Goal: Complete application form

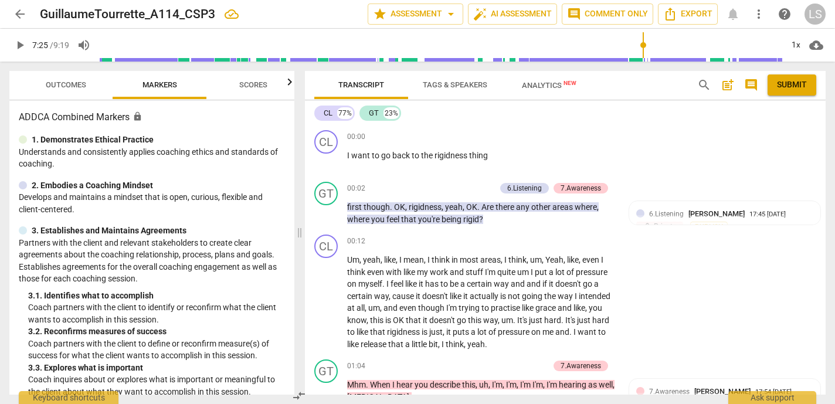
scroll to position [1831, 0]
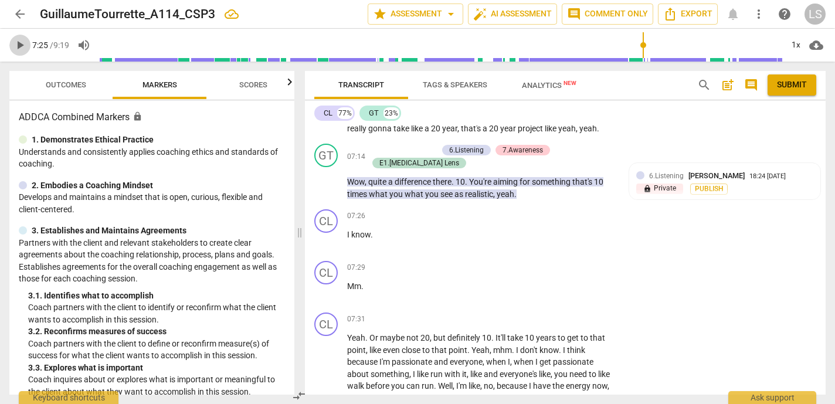
click at [21, 42] on span "play_arrow" at bounding box center [20, 45] width 14 height 14
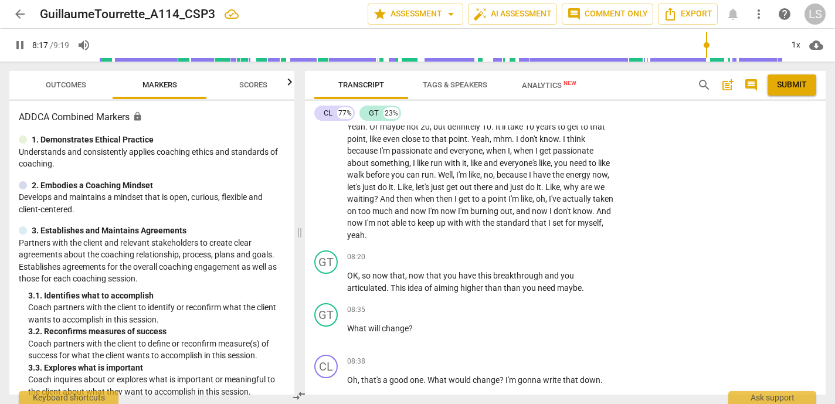
scroll to position [2047, 0]
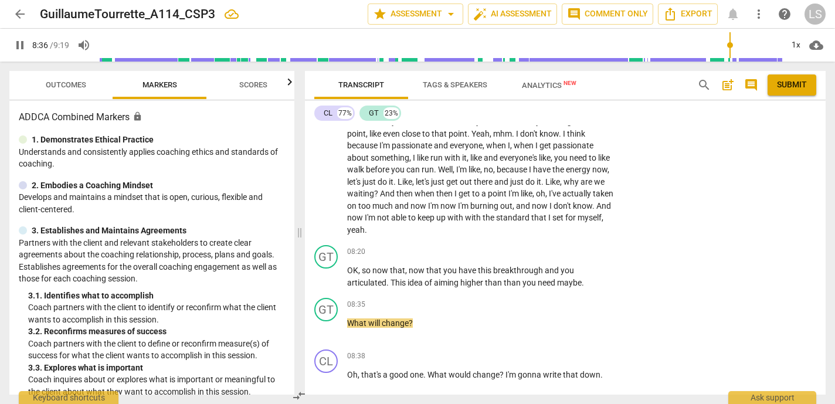
click at [20, 45] on span "pause" at bounding box center [20, 45] width 14 height 14
type input "517"
click at [541, 250] on div "+" at bounding box center [544, 252] width 12 height 12
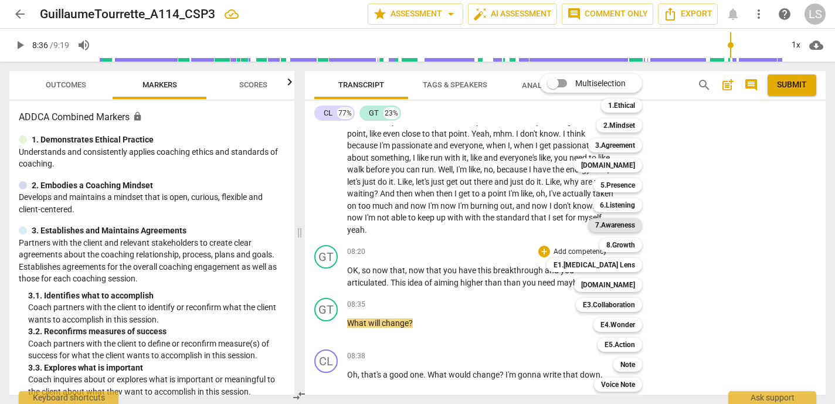
click at [621, 222] on b "7.Awareness" at bounding box center [615, 225] width 40 height 14
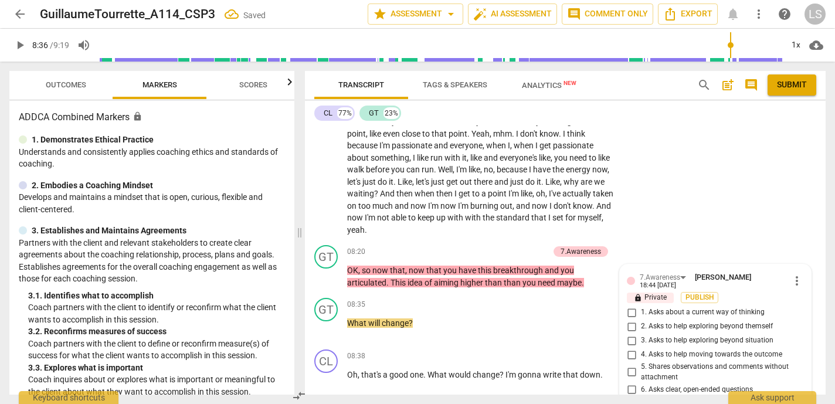
scroll to position [2231, 0]
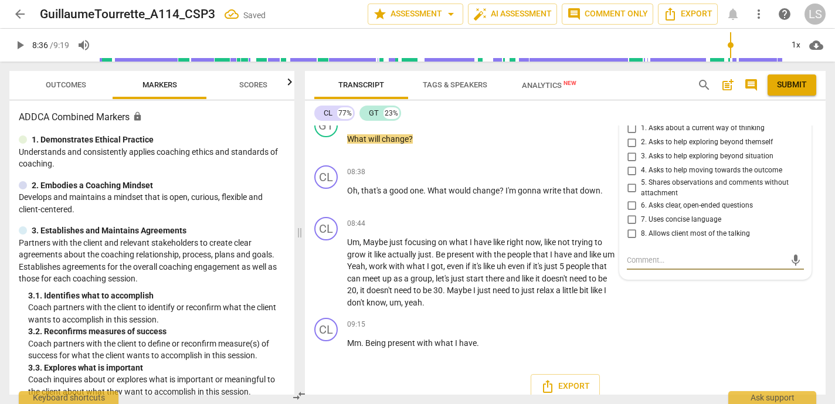
click at [627, 185] on input "5. Shares observations and comments without attachment" at bounding box center [631, 188] width 19 height 14
checkbox input "true"
click at [649, 262] on textarea at bounding box center [706, 259] width 158 height 11
type textarea "S"
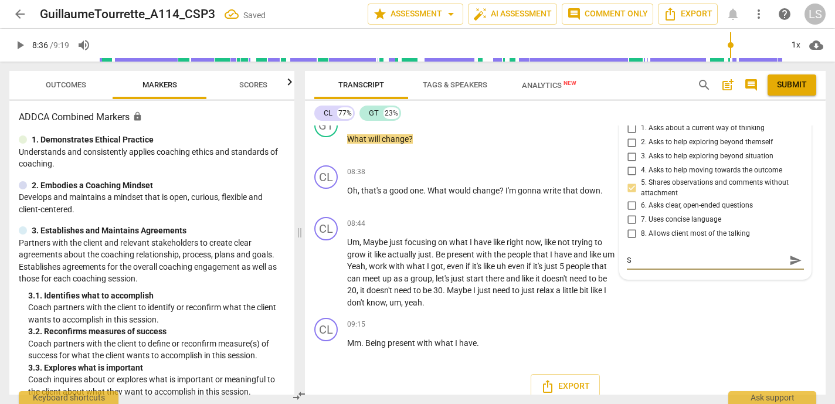
type textarea "Sh"
type textarea "Sha"
type textarea "Shar"
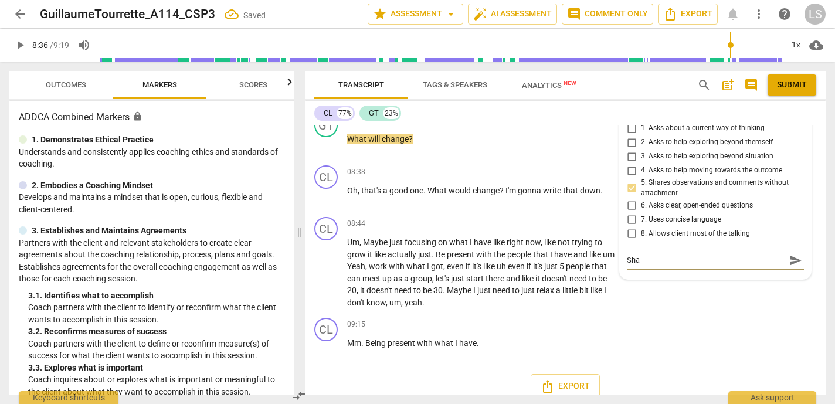
type textarea "Shar"
type textarea "Share"
type textarea "Shares"
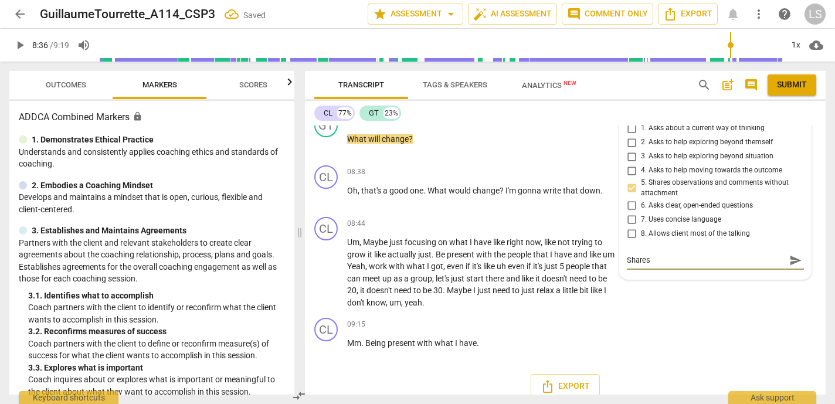
type textarea "Shares"
type textarea "Shares b"
type textarea "Shares be"
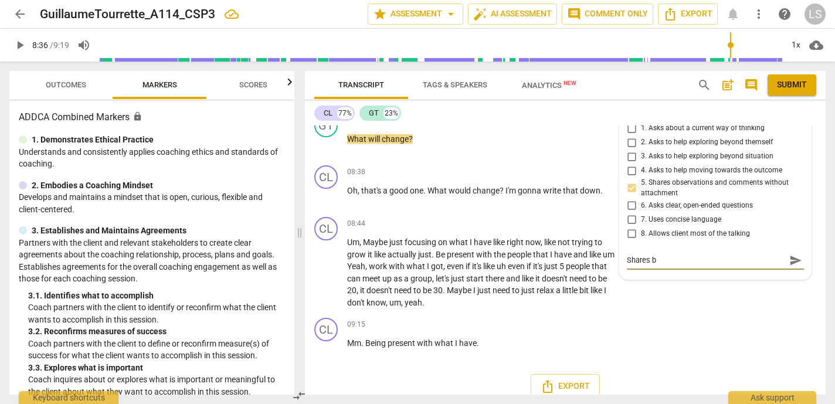
type textarea "Shares be"
type textarea "Shares bel"
type textarea "Shares beli"
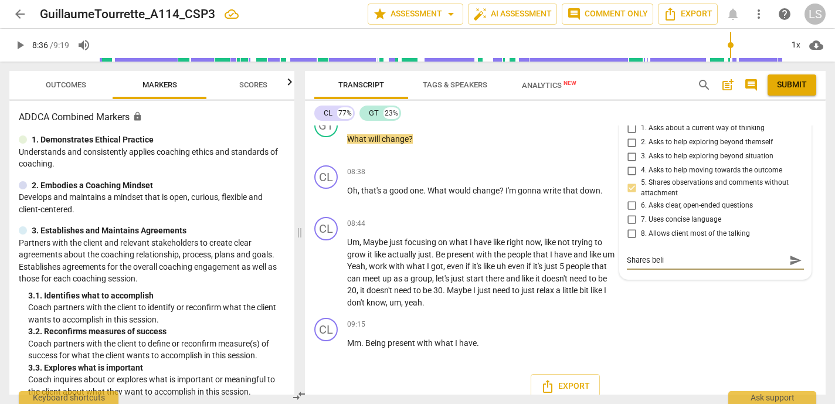
type textarea "Shares belie"
type textarea "Shares belief"
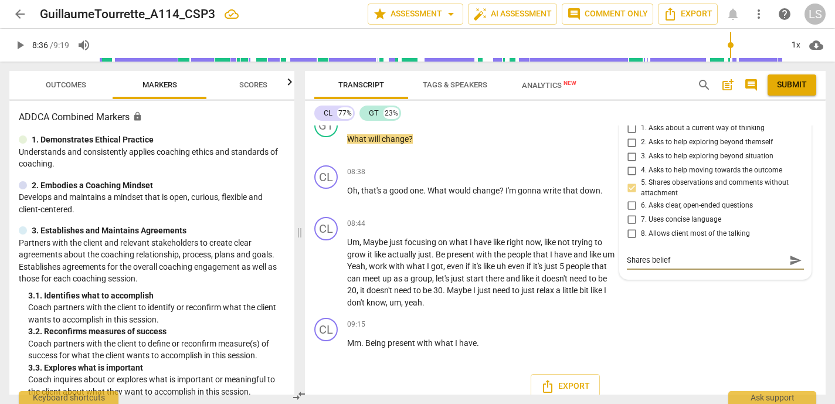
type textarea "Shares belief"
type textarea "Shares belief t"
type textarea "Shares belief th"
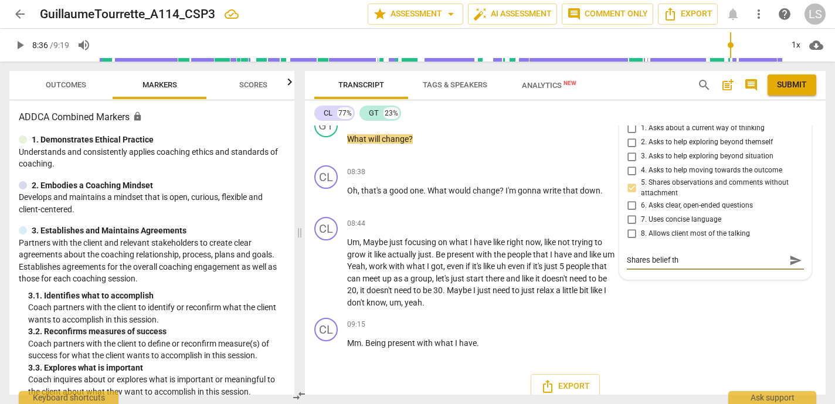
type textarea "Shares belief tha"
type textarea "Shares belief that"
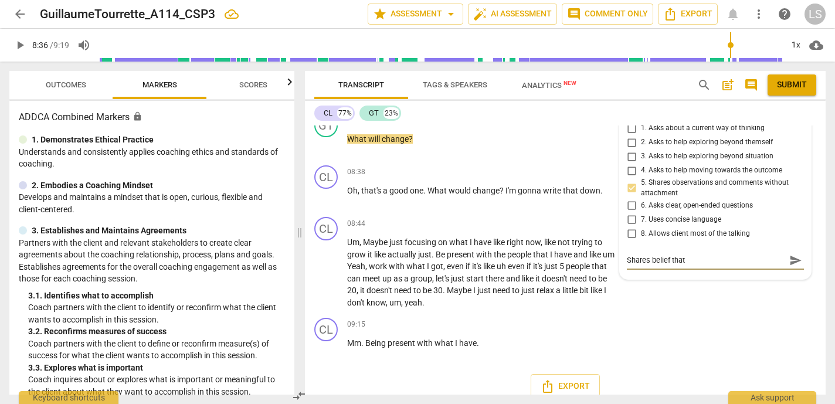
type textarea "Shares belief that"
type textarea "Shares belief that t"
type textarea "Shares belief that ta"
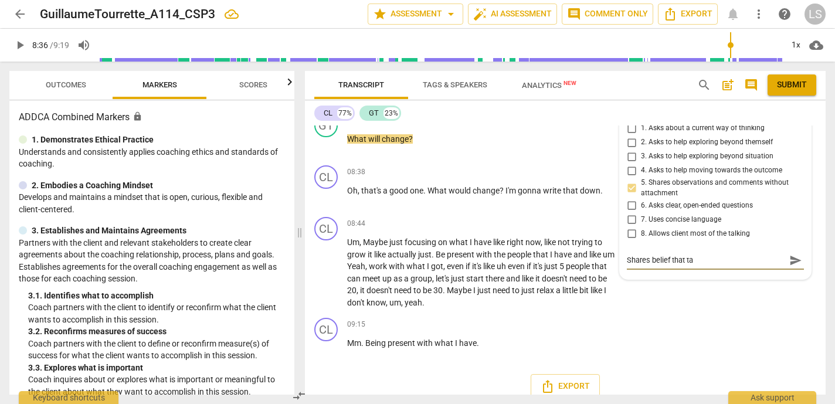
type textarea "Shares belief that tak"
type textarea "Shares belief that taki"
type textarea "Shares belief that takin"
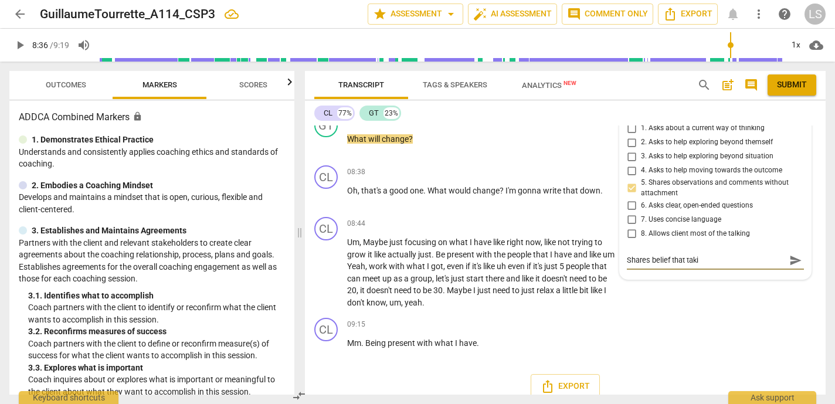
type textarea "Shares belief that takin"
type textarea "Shares belief that taking"
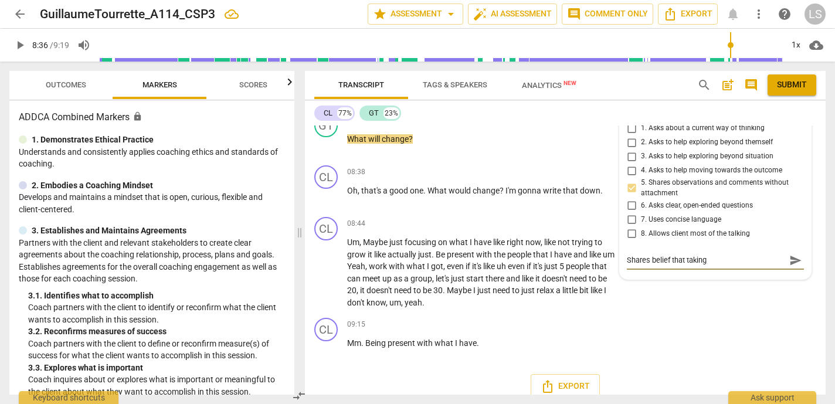
type textarea "Shares belief that taking o"
type textarea "Shares belief that taking on"
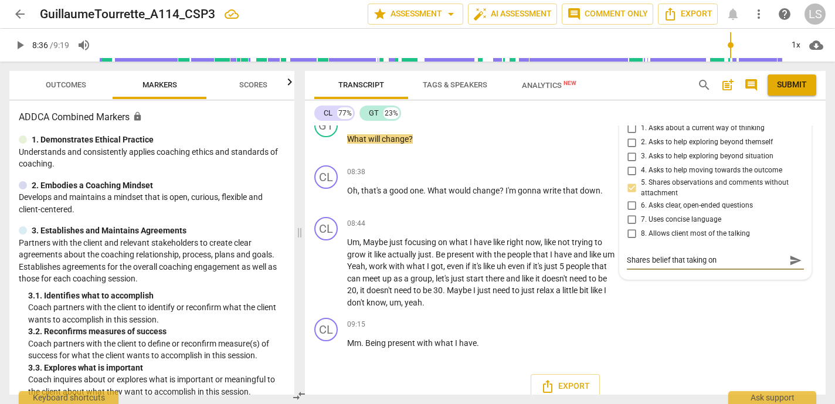
type textarea "Shares belief that taking on"
type textarea "Shares belief that taking on m"
type textarea "Shares belief that taking on mo"
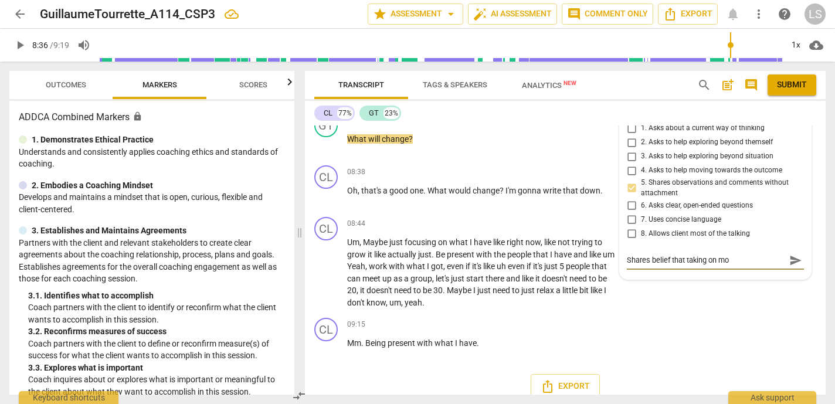
type textarea "Shares belief that taking on mor"
type textarea "Shares belief that taking on more"
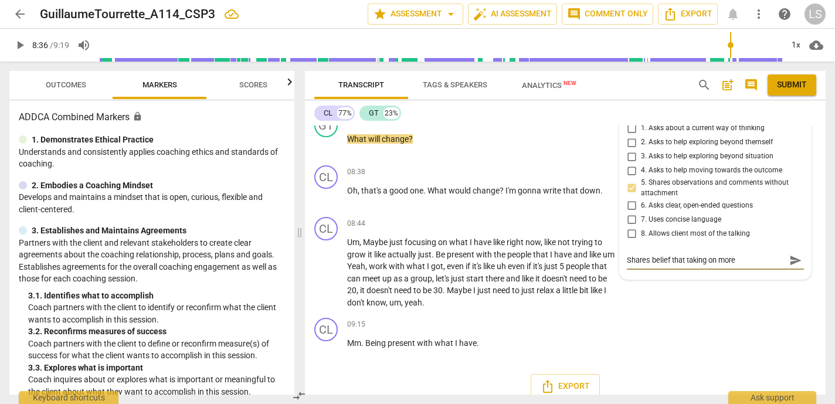
type textarea "Shares belief that taking on more"
type textarea "Shares belief that taking on more t"
type textarea "Shares belief that taking on more th"
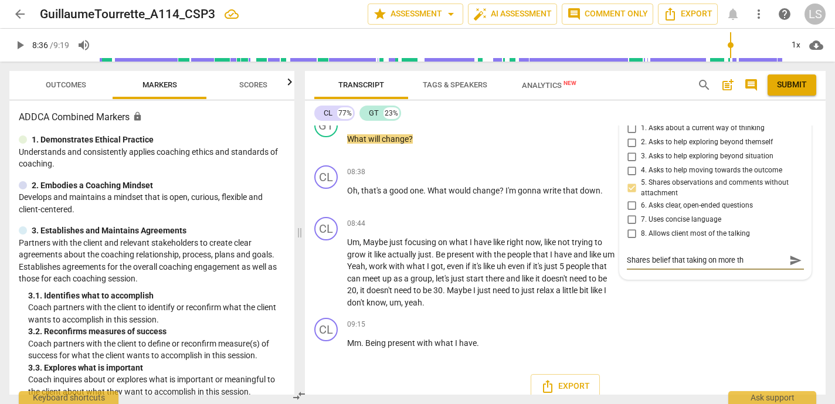
type textarea "Shares belief that taking on more tha"
type textarea "Shares belief that taking on more than"
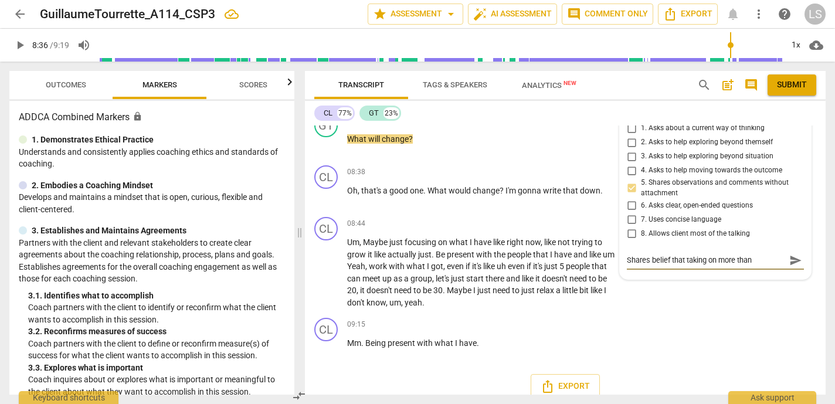
type textarea "Shares belief that taking on more than"
type textarea "Shares belief that taking on more than i"
type textarea "Shares belief that taking on more than is"
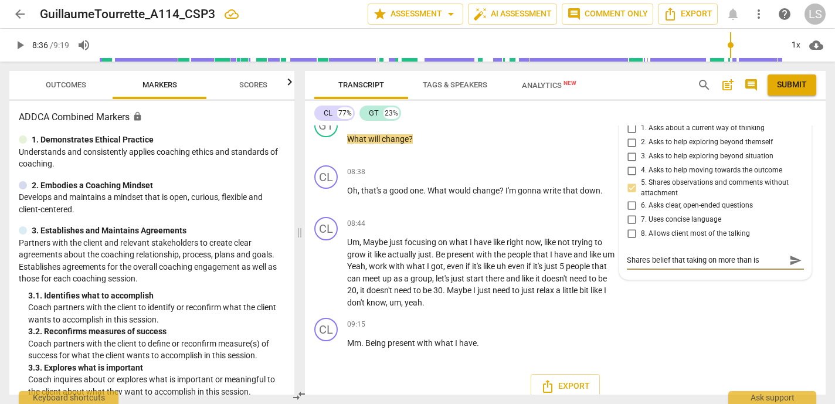
type textarea "Shares belief that taking on more than is"
type textarea "Shares belief that taking on more than is m"
type textarea "Shares belief that taking on more than is ma"
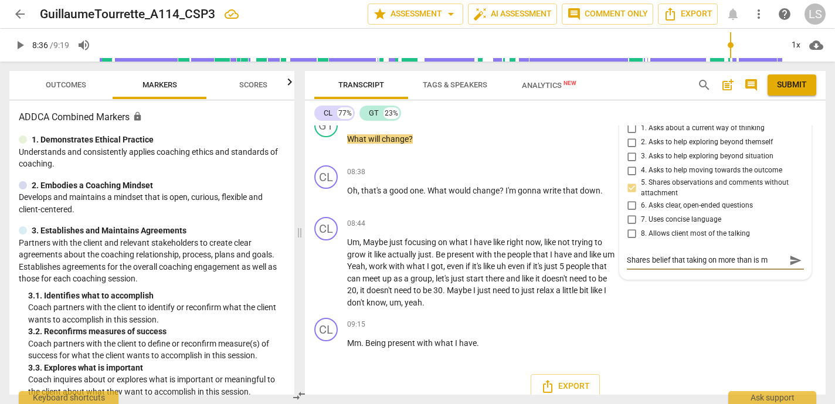
type textarea "Shares belief that taking on more than is ma"
type textarea "Shares belief that taking on more than is man"
type textarea "Shares belief that taking on more than is mana"
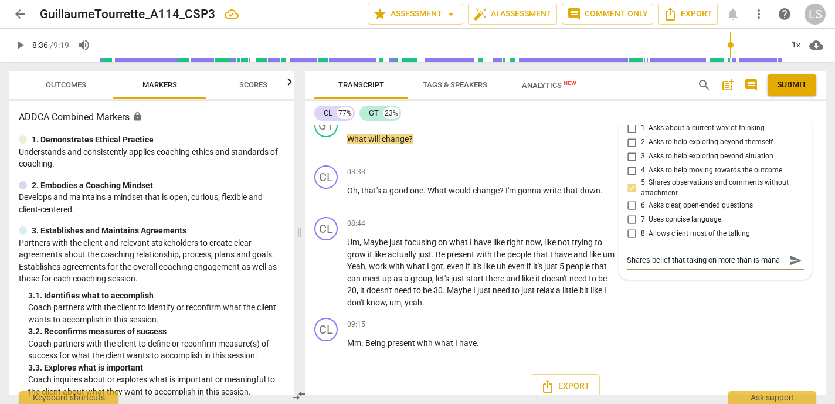
type textarea "Shares belief that taking on more than is manag"
type textarea "Shares belief that taking on more than is managa"
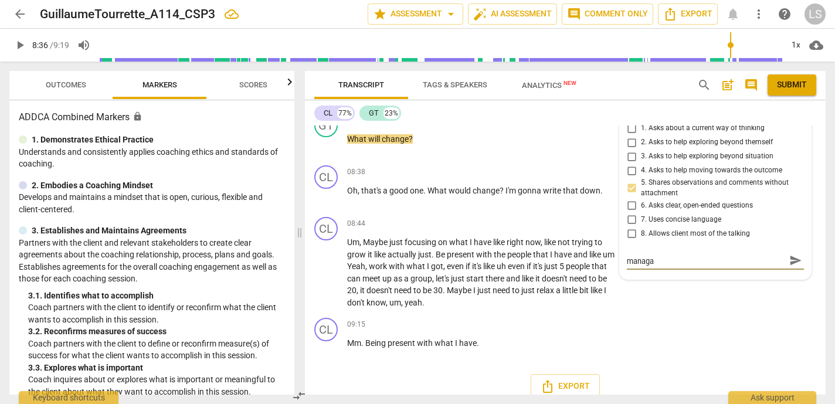
type textarea "Shares belief that taking on more than is managab"
type textarea "Shares belief that taking on more than is managabl"
type textarea "Shares belief that taking on more than is managable"
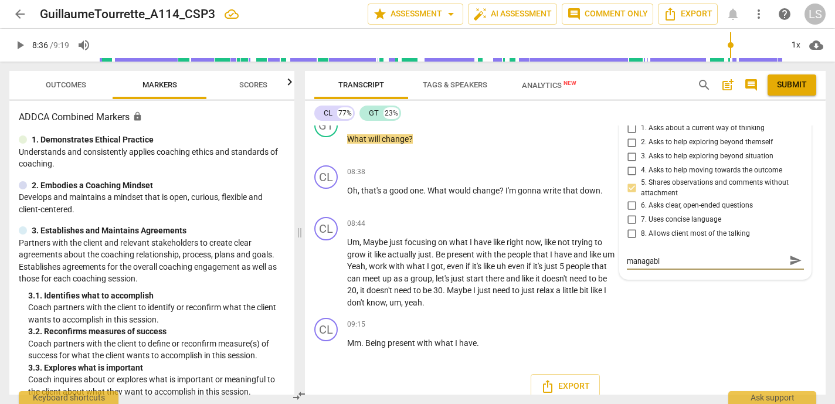
type textarea "Shares belief that taking on more than is managable"
type textarea "Shares belief that taking on more than is managable."
click at [647, 271] on textarea "Shares belief that taking on more than is managable." at bounding box center [706, 265] width 158 height 22
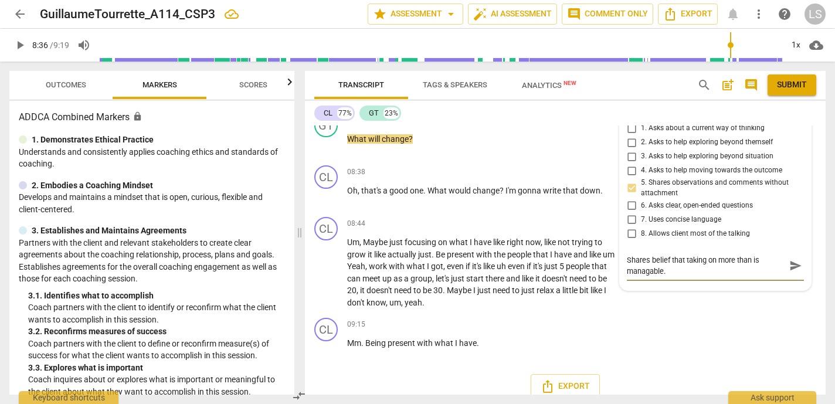
type textarea "Shares belief that taking on more than is manageable."
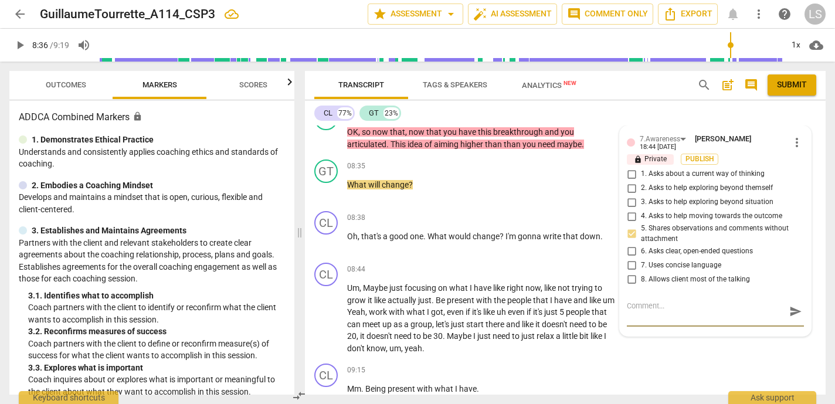
scroll to position [2191, 0]
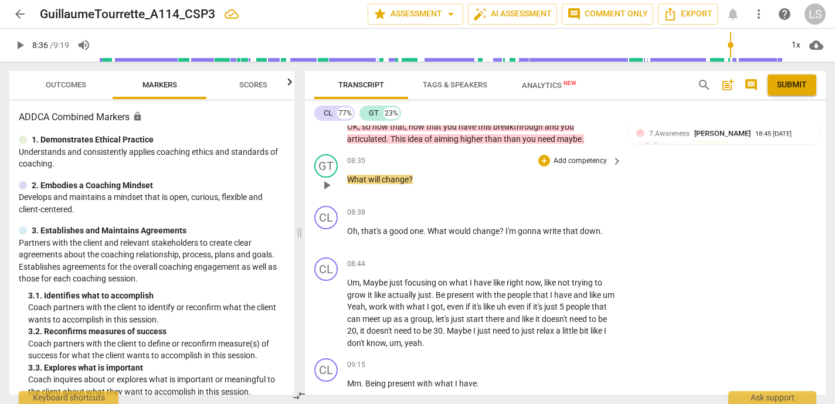
click at [599, 159] on p "Add competency" at bounding box center [580, 161] width 56 height 11
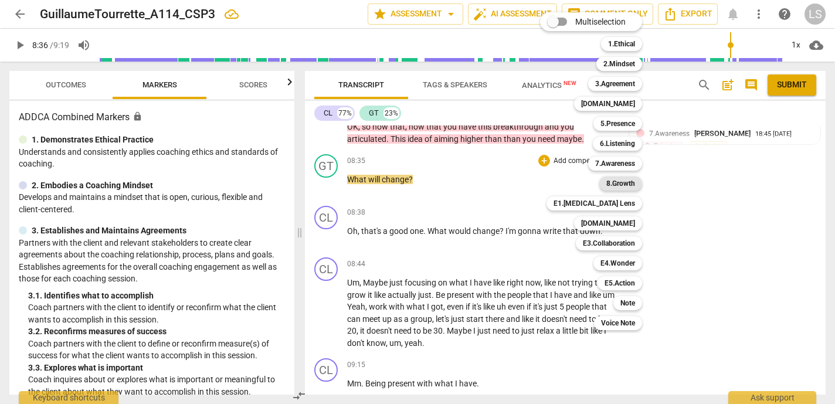
click at [630, 181] on b "8.Growth" at bounding box center [620, 183] width 29 height 14
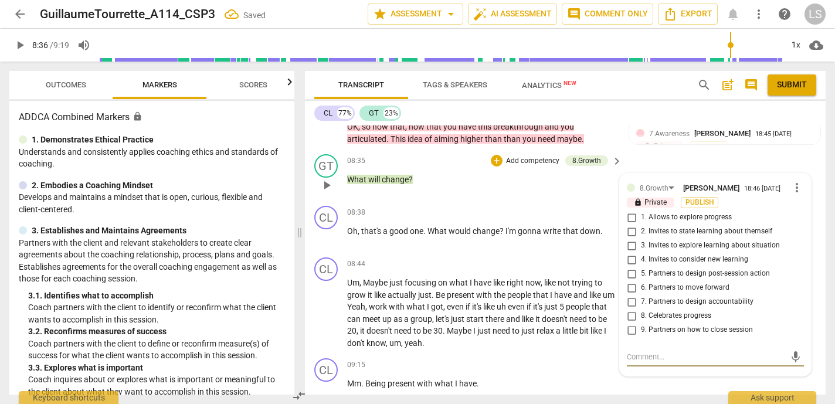
click at [629, 292] on input "6. Partners to move forward" at bounding box center [631, 288] width 19 height 14
checkbox input "true"
click at [631, 262] on input "4. Invites to consider new learning" at bounding box center [631, 260] width 19 height 14
checkbox input "true"
click at [629, 245] on input "3. Invites to explore learning about situation" at bounding box center [631, 246] width 19 height 14
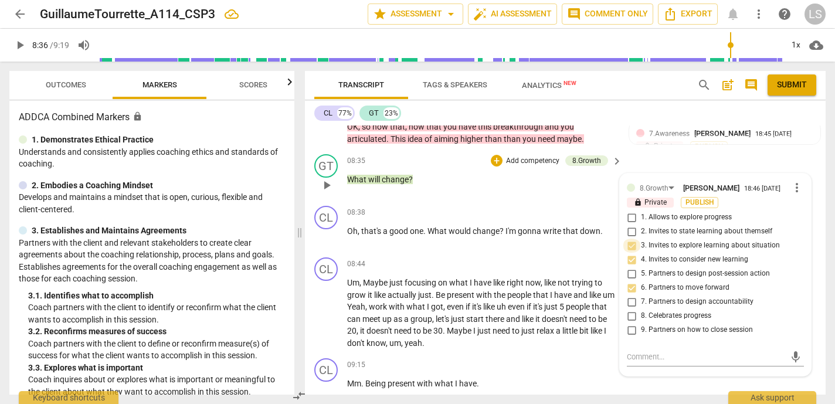
click at [629, 245] on input "3. Invites to explore learning about situation" at bounding box center [631, 246] width 19 height 14
checkbox input "true"
click at [647, 355] on div "mic" at bounding box center [715, 357] width 177 height 19
click at [639, 358] on textarea at bounding box center [706, 356] width 158 height 11
type textarea "W"
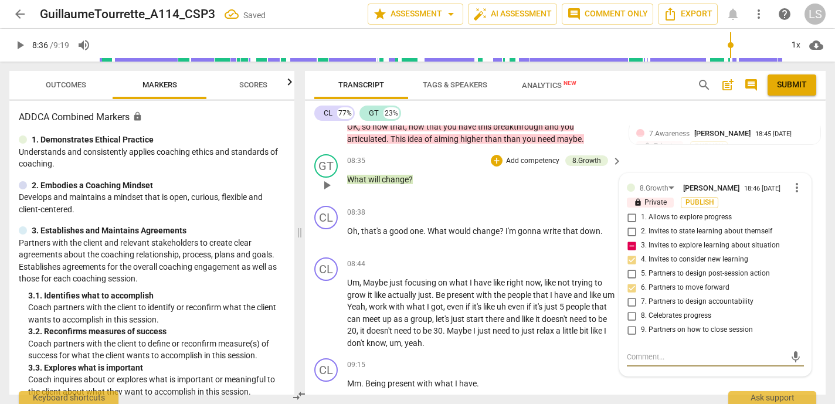
type textarea "W"
type textarea "Wh"
type textarea "Wha"
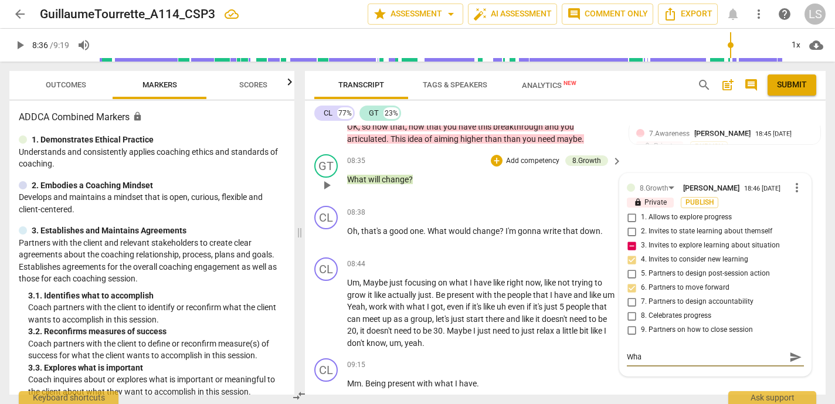
type textarea "What"
type textarea "What l"
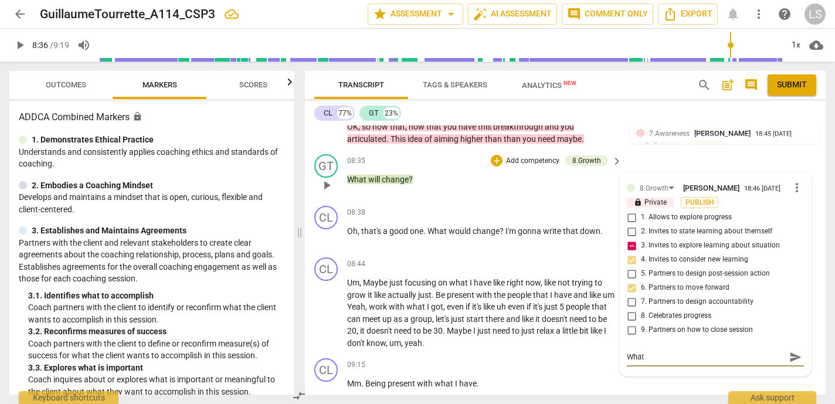
type textarea "What l"
type textarea "What le"
type textarea "What lea"
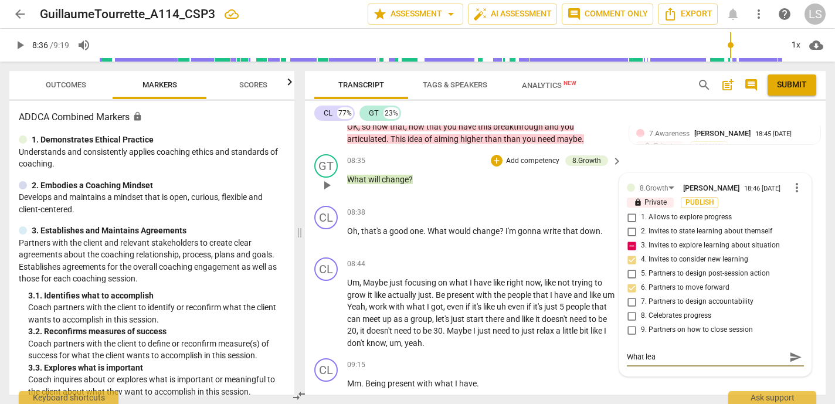
type textarea "What [PERSON_NAME]"
type textarea "What learn"
type textarea "What learni"
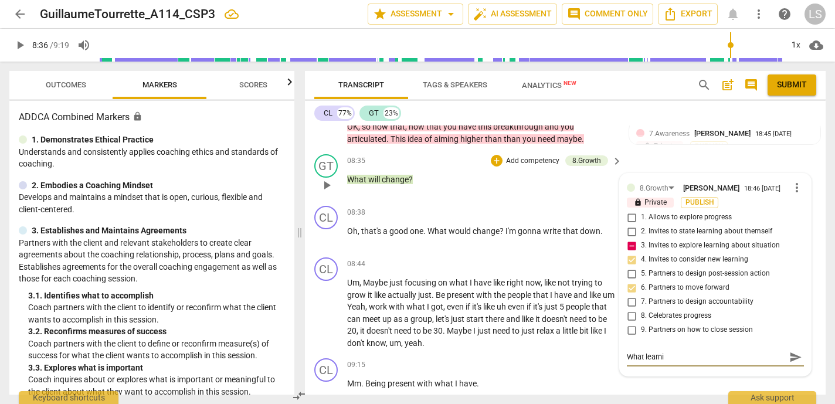
type textarea "What learnin"
type textarea "What learning"
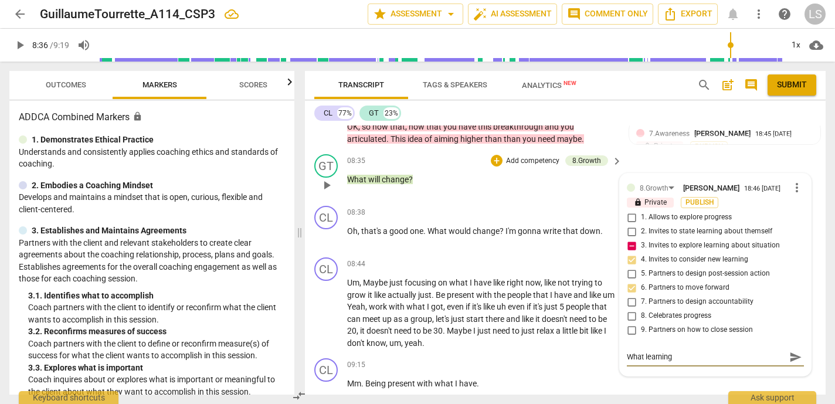
type textarea "What learning d"
type textarea "What learning di"
type textarea "What learning did"
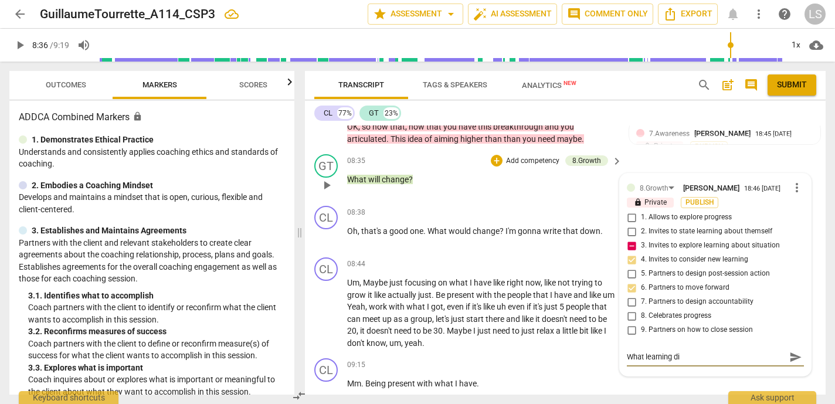
type textarea "What learning did"
click at [627, 361] on textarea "What learning did" at bounding box center [706, 356] width 158 height 11
type textarea "oWhat learning did"
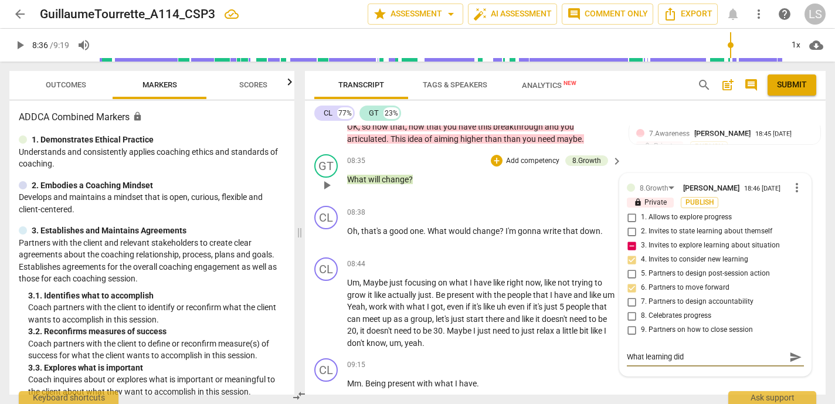
type textarea "oWhat learning did"
type textarea "owWhat learning did"
type textarea "ow What learning did"
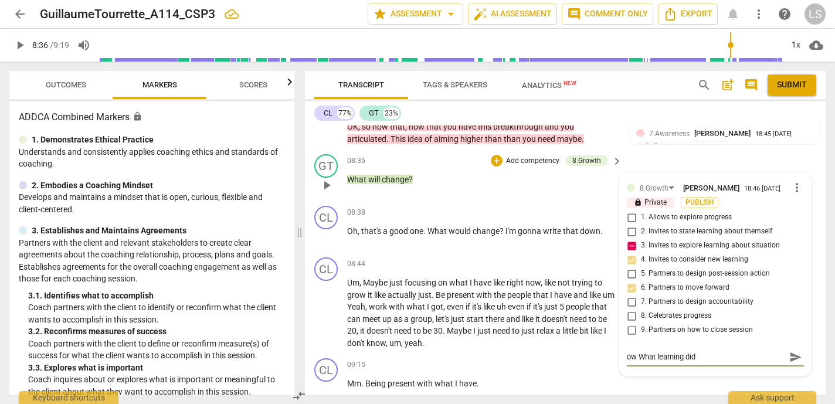
type textarea "ow mWhat learning did"
type textarea "ow miWhat learning did"
type textarea "ow migWhat learning did"
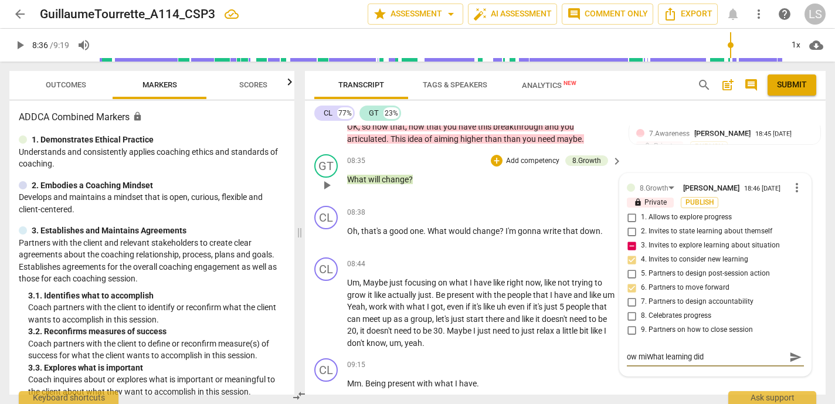
type textarea "ow migWhat learning did"
type textarea "ow mighWhat learning did"
type textarea "ow mightWhat learning did"
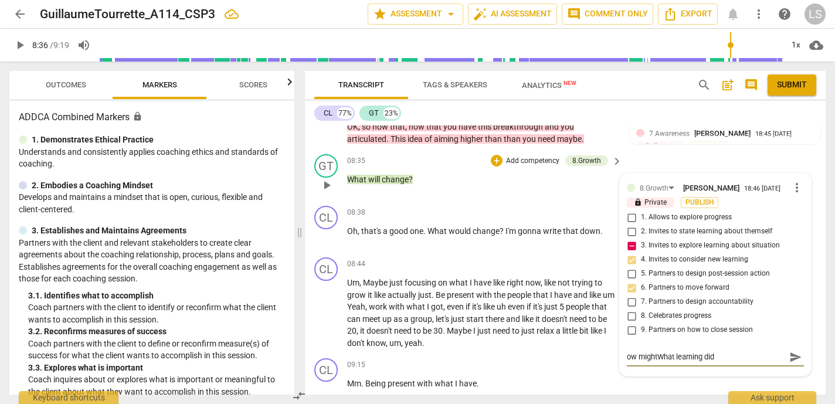
type textarea "ow might What learning did"
type textarea "ow might yWhat learning did"
type textarea "ow might yoWhat learning did"
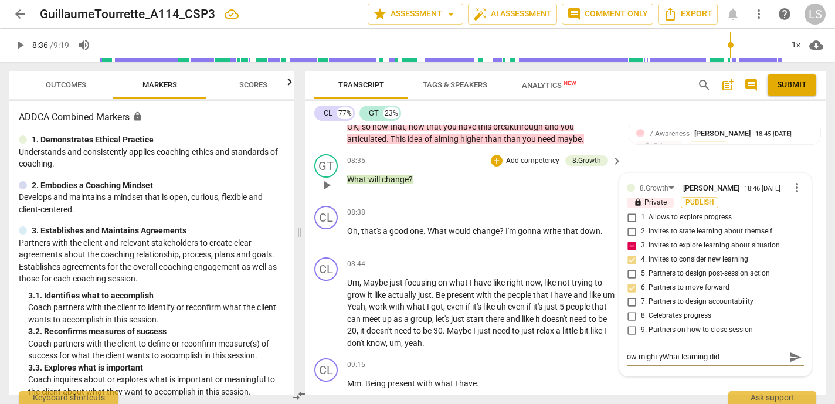
type textarea "ow might yoWhat learning did"
type textarea "ow might youWhat learning did"
type textarea "ow might you What learning did"
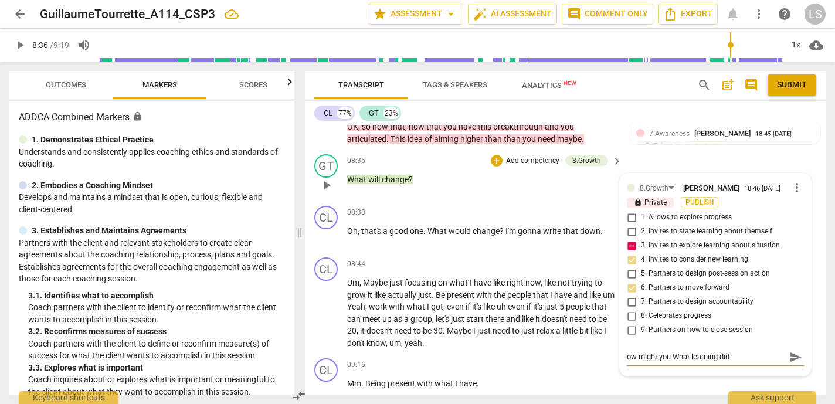
type textarea "ow might you aWhat learning did"
type textarea "ow might you asWhat learning did"
type textarea "ow might you askWhat learning did"
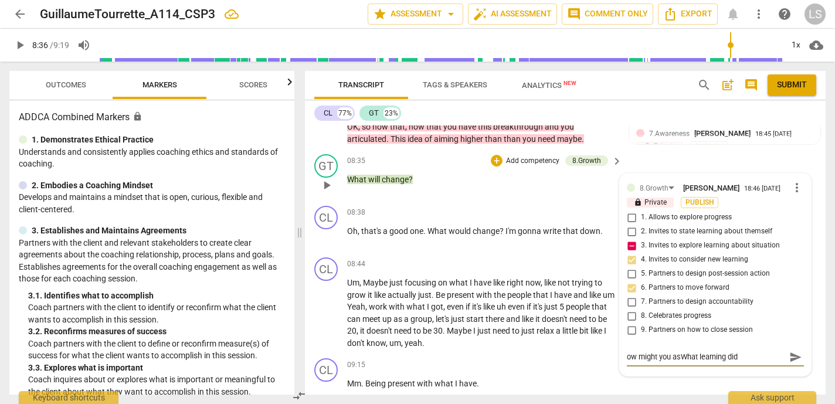
type textarea "ow might you askWhat learning did"
type textarea "ow might you ask What learning did"
type textarea "ow might you ask yWhat learning did"
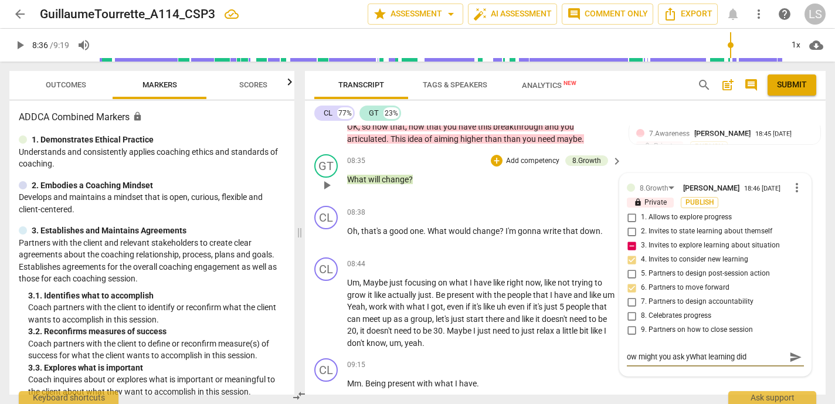
type textarea "ow might you ask yoWhat learning did"
type textarea "ow might you ask youWhat learning did"
type textarea "ow might you ask yourWhat learning did"
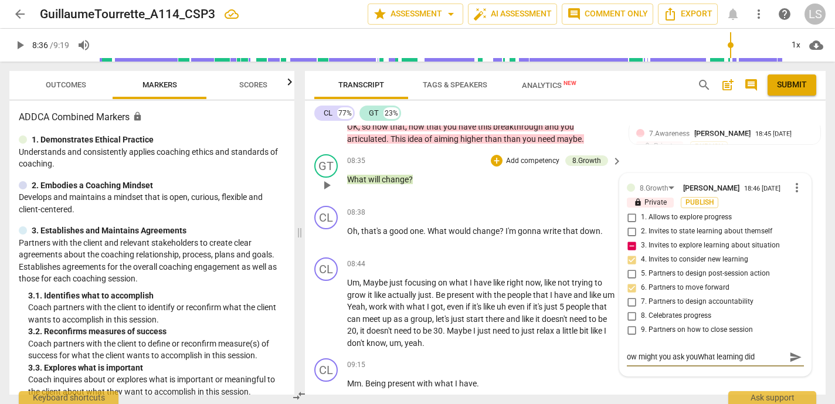
type textarea "ow might you ask yourWhat learning did"
type textarea "ow might you ask your What learning did"
type textarea "ow might you ask your cWhat learning did"
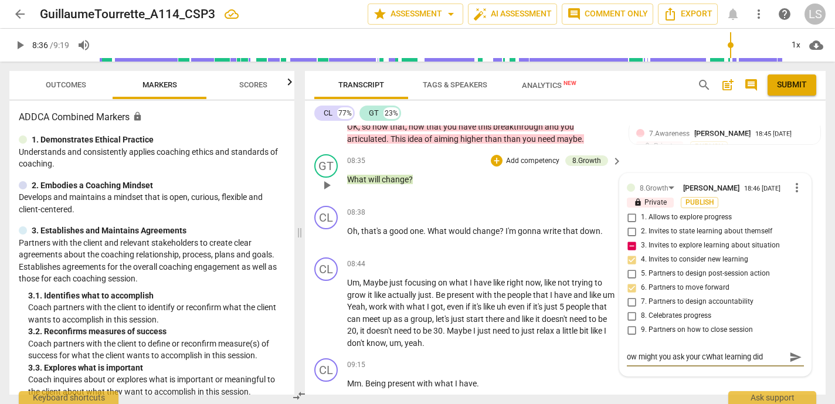
type textarea "ow might you ask your clWhat learning did"
type textarea "ow might you ask your cleWhat learning did"
type textarea "ow might you ask your cleiWhat learning did"
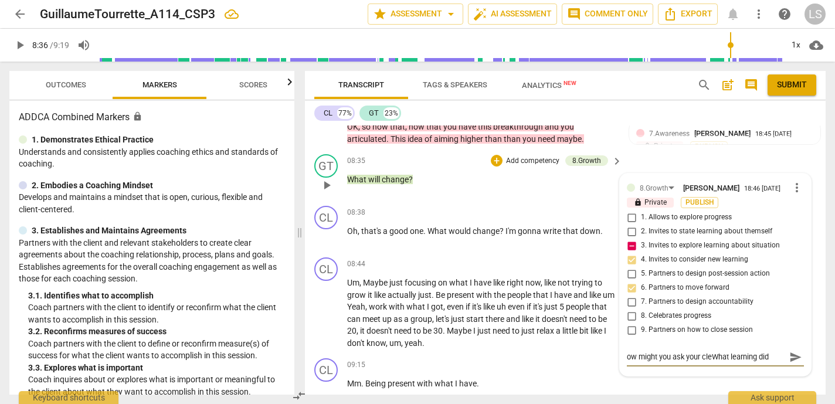
type textarea "ow might you ask your cleiWhat learning did"
type textarea "ow might you ask your cleinWhat learning did"
type textarea "ow might you ask your cleintWhat learning did"
click at [770, 362] on textarea "ow might you ask your client: What learning did" at bounding box center [706, 356] width 158 height 11
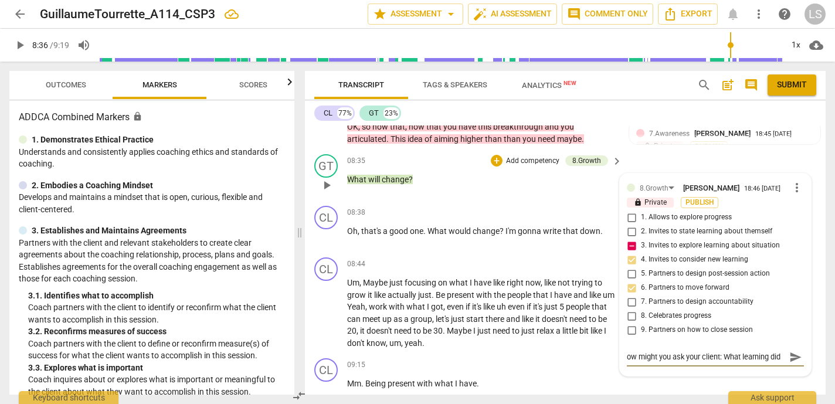
click at [757, 362] on textarea "ow might you ask your client: What learning did" at bounding box center [706, 356] width 158 height 11
click at [770, 359] on textarea "ow might you ask your client: What learning did" at bounding box center [706, 356] width 158 height 11
click at [640, 371] on textarea "ow might you ask your client: What learning did" at bounding box center [706, 362] width 158 height 22
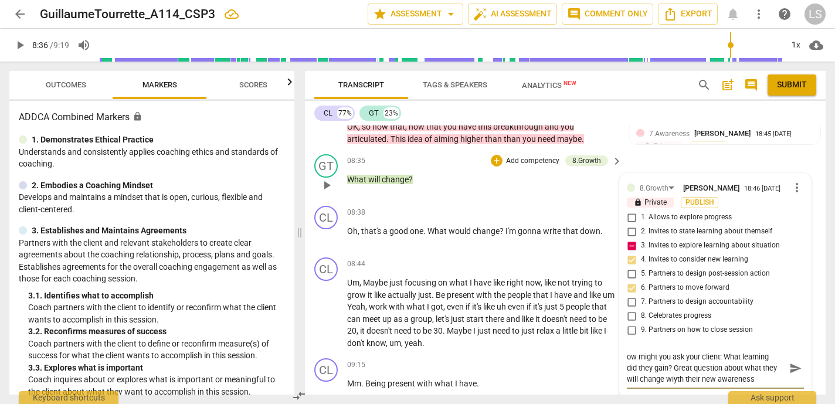
click at [674, 385] on textarea "ow might you ask your client: What learning did they gain? Great question about…" at bounding box center [706, 367] width 158 height 33
click at [749, 383] on textarea "ow might you ask your client: What learning did they gain? Great question about…" at bounding box center [706, 367] width 158 height 33
click at [789, 373] on span "send" at bounding box center [795, 368] width 13 height 13
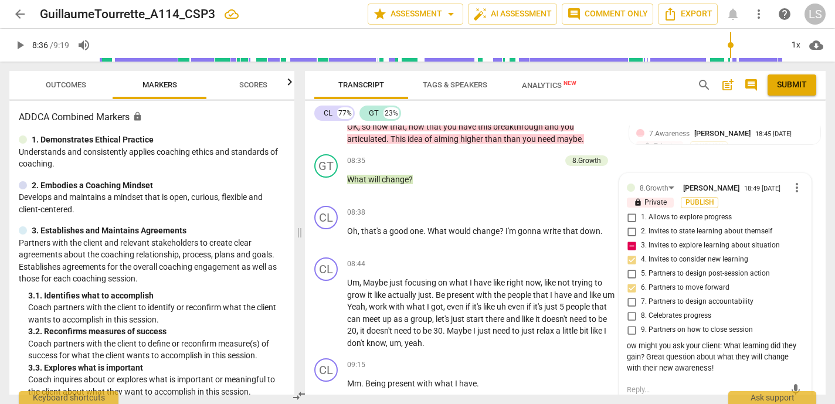
click at [20, 42] on span "play_arrow" at bounding box center [20, 45] width 14 height 14
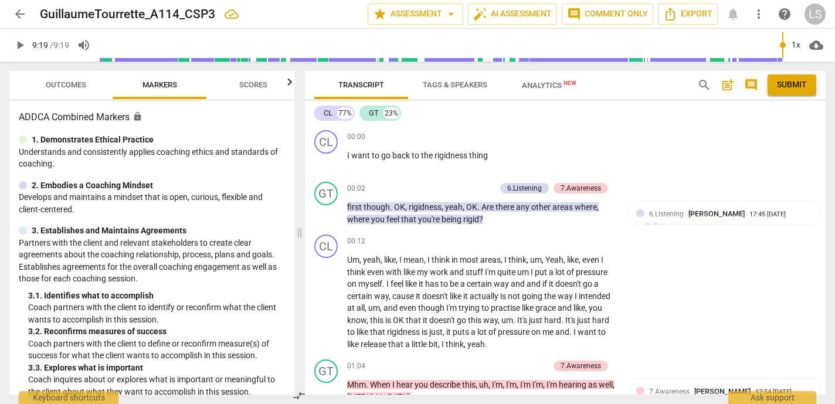
click at [727, 82] on span "post_add" at bounding box center [728, 85] width 14 height 14
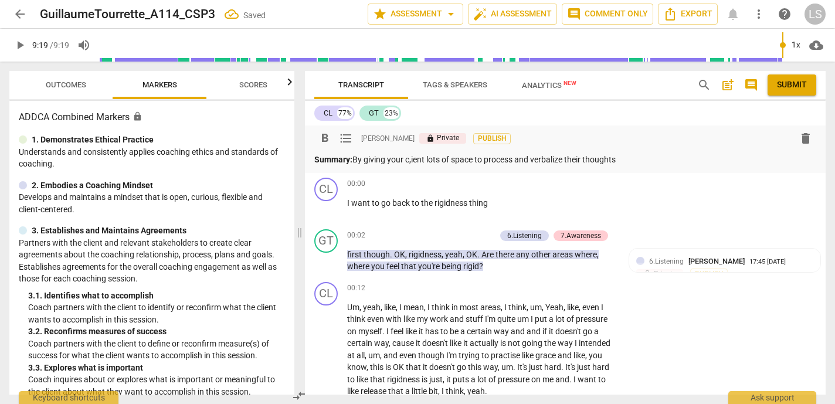
click at [415, 161] on p "Summary: By giving your c,ient lots of space to process and verbalize their tho…" at bounding box center [565, 160] width 502 height 12
click at [638, 160] on p "Summary: By giving your client lots of space to process and verbalize their tho…" at bounding box center [565, 160] width 502 height 12
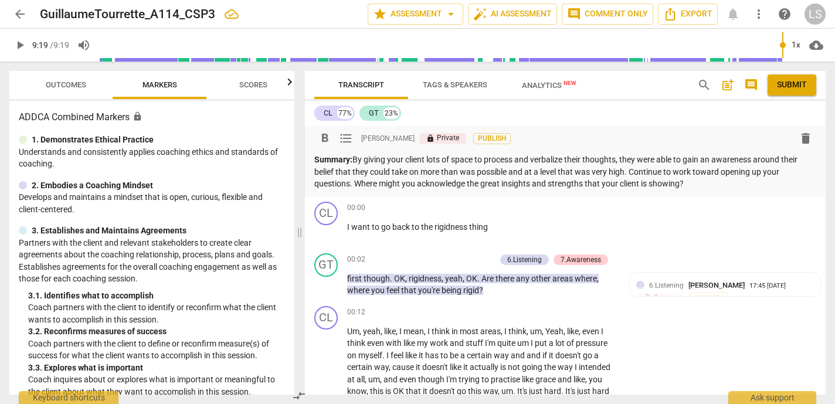
click at [632, 171] on p "Summary: By giving your client lots of space to process and verbalize their tho…" at bounding box center [565, 172] width 502 height 36
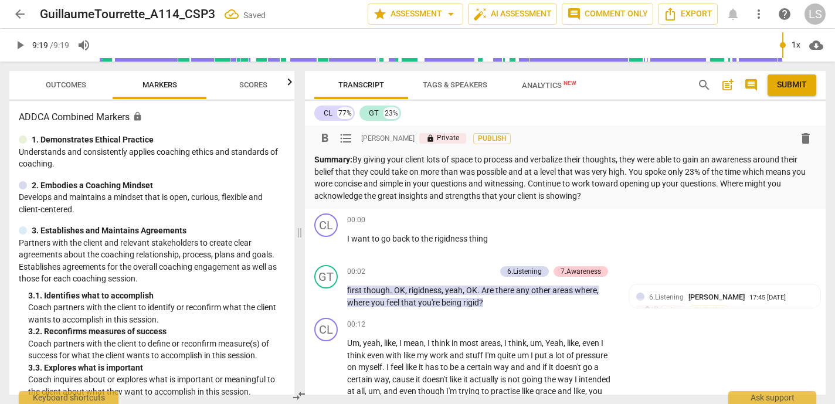
click at [599, 196] on p "Summary: By giving your client lots of space to process and verbalize their tho…" at bounding box center [565, 178] width 502 height 48
click at [780, 80] on span "Submit" at bounding box center [792, 85] width 30 height 12
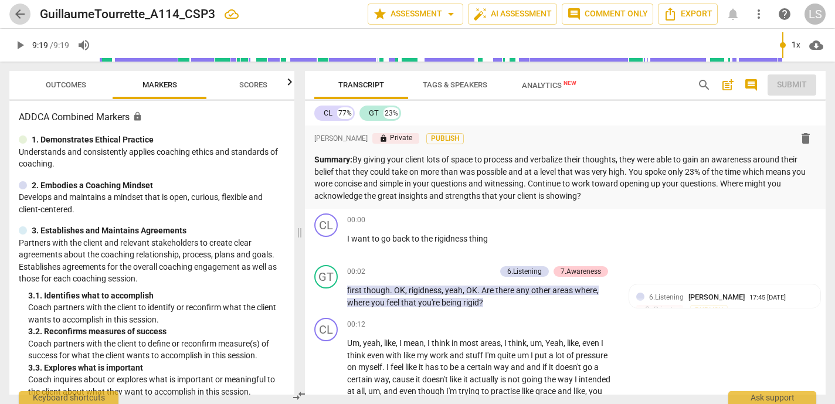
click at [16, 15] on span "arrow_back" at bounding box center [20, 14] width 14 height 14
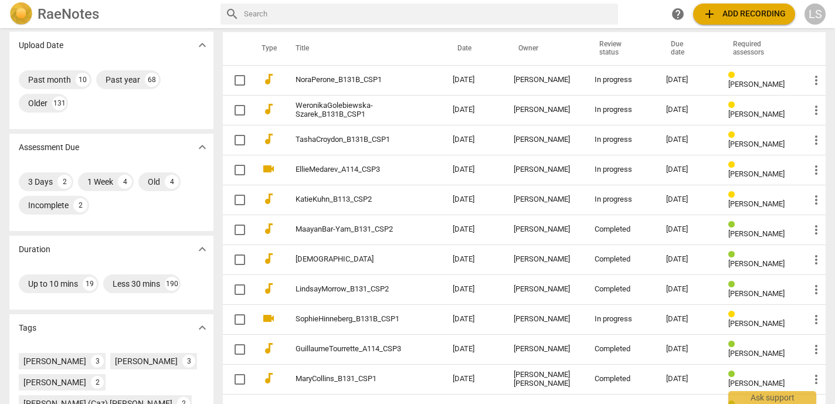
scroll to position [83, 0]
